Goal: Task Accomplishment & Management: Manage account settings

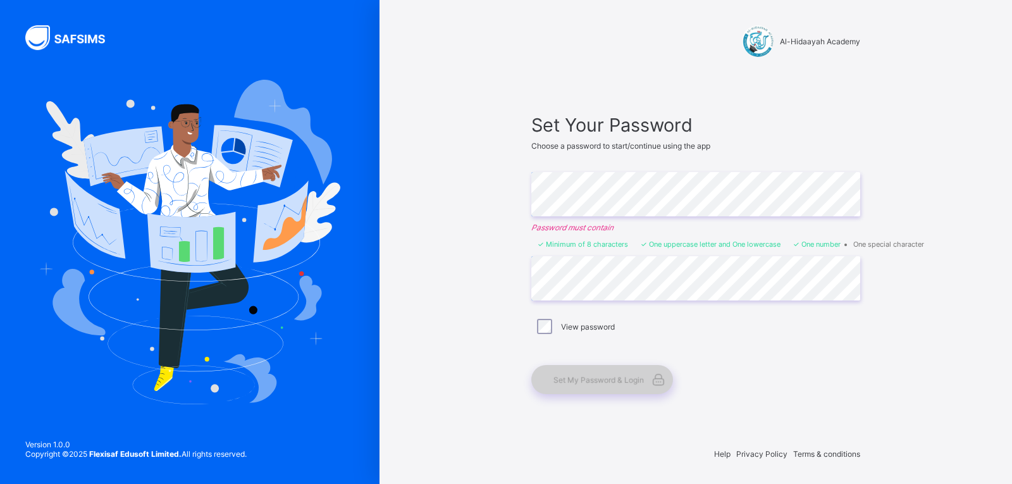
drag, startPoint x: 611, startPoint y: 372, endPoint x: 617, endPoint y: 379, distance: 9.0
click at [611, 373] on div "Set My Password & Login" at bounding box center [602, 379] width 142 height 29
click at [615, 379] on span "Set My Password & Login" at bounding box center [598, 379] width 90 height 9
click at [603, 377] on span "Set My Password & Login" at bounding box center [598, 379] width 90 height 9
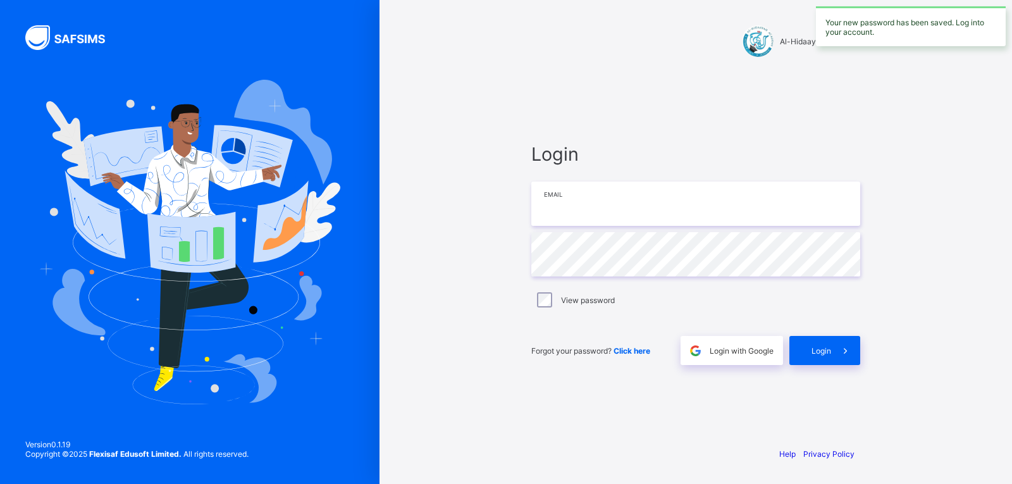
click at [572, 199] on input "email" at bounding box center [695, 203] width 329 height 44
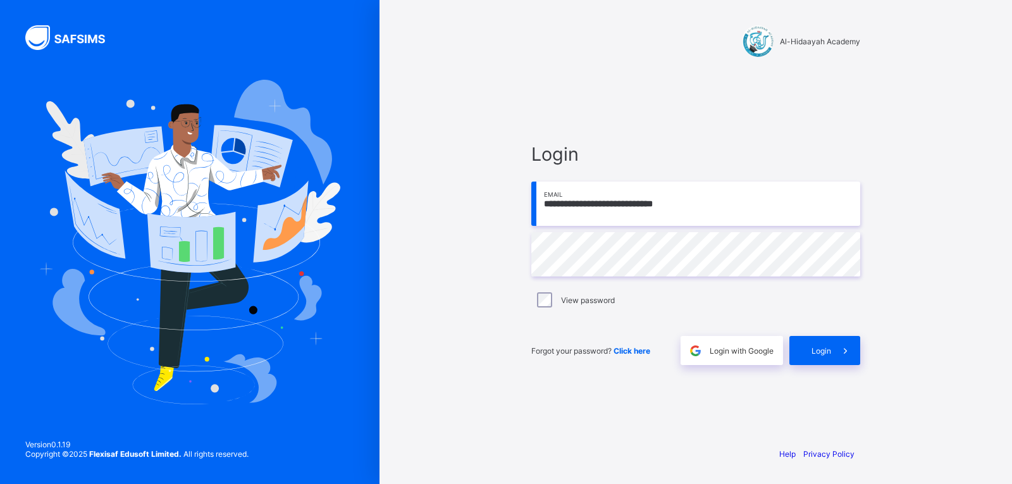
type input "**********"
click at [823, 352] on span "Login" at bounding box center [821, 350] width 20 height 9
